Goal: Task Accomplishment & Management: Use online tool/utility

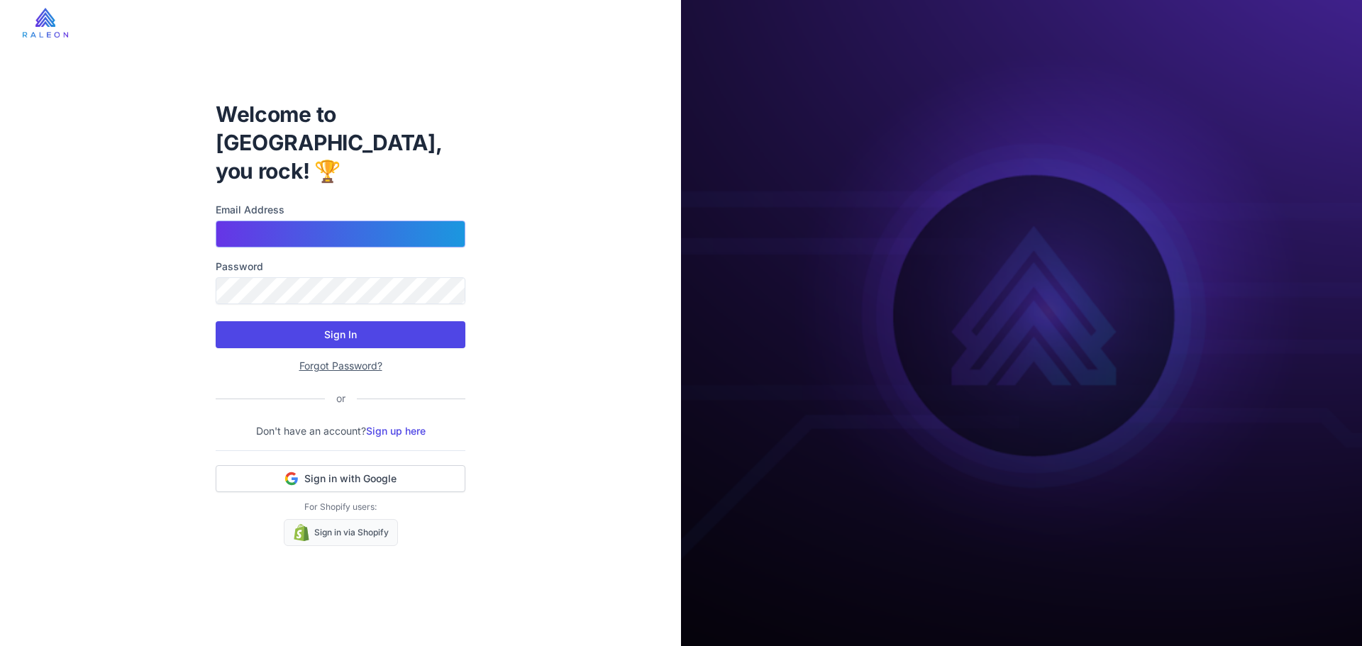
type input "**********"
click at [424, 330] on button "Sign In" at bounding box center [341, 334] width 250 height 27
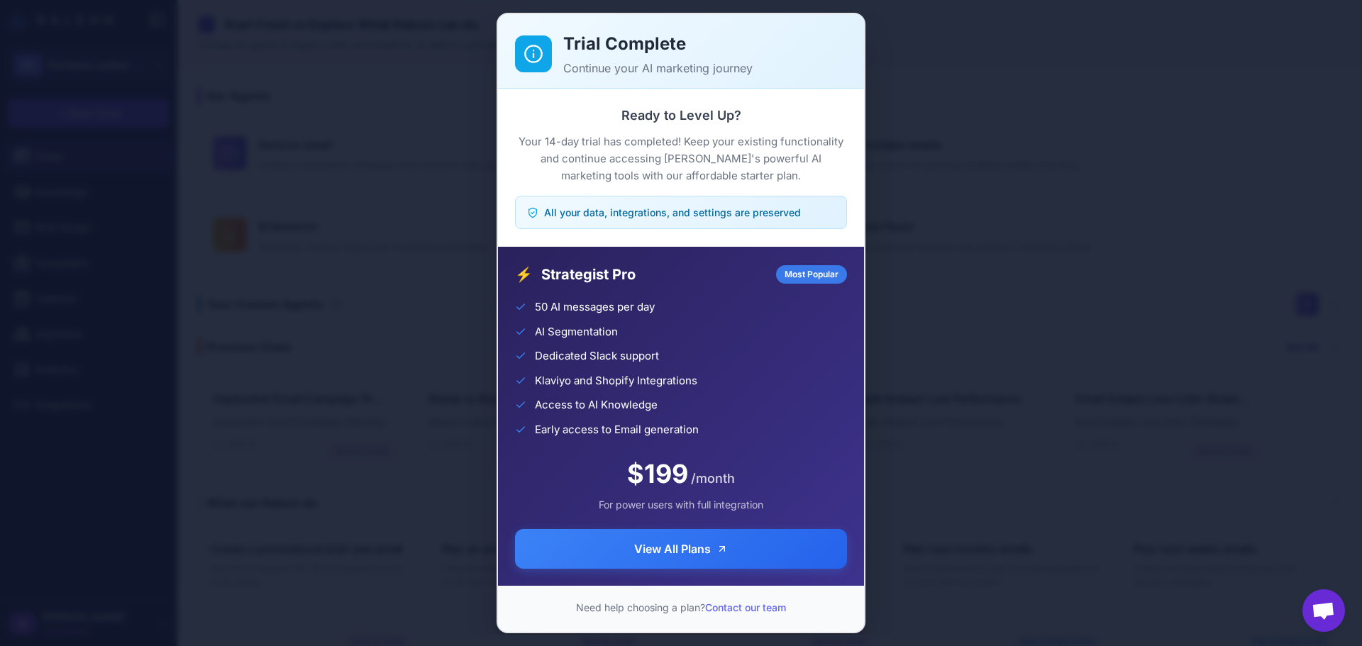
click at [960, 92] on div "Trial Complete Continue your AI marketing journey Ready to Level Up? Your 14-da…" at bounding box center [681, 323] width 1362 height 624
